Goal: Find specific page/section: Find specific page/section

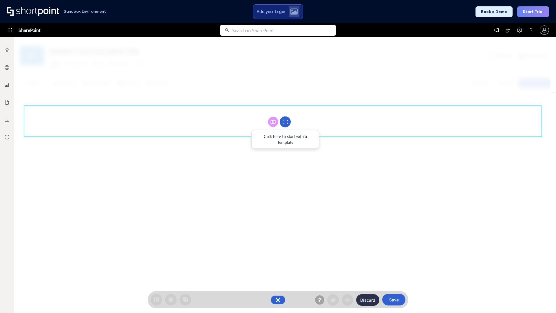
click at [285, 122] on circle at bounding box center [285, 121] width 11 height 11
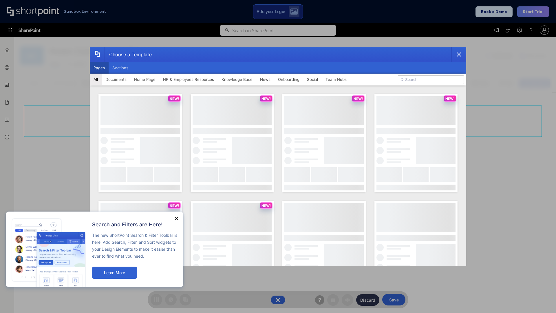
click at [99, 68] on button "Pages" at bounding box center [99, 68] width 19 height 12
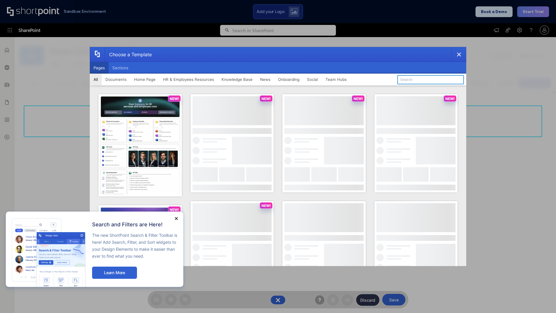
type input "Social Layout 2"
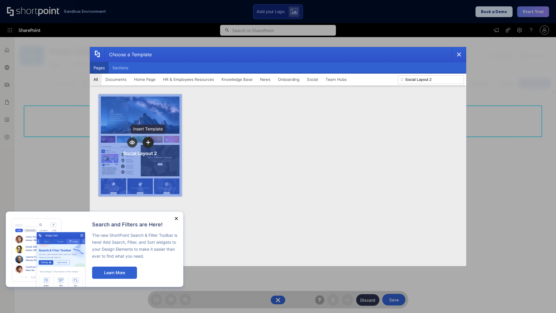
click at [148, 142] on icon "template selector" at bounding box center [148, 142] width 4 height 4
